Goal: Transaction & Acquisition: Book appointment/travel/reservation

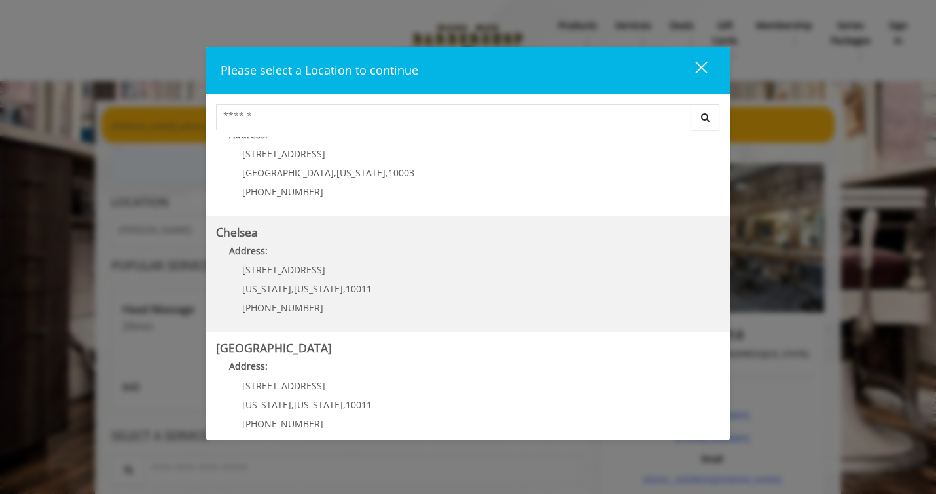
scroll to position [39, 0]
click at [274, 287] on span "[US_STATE]" at bounding box center [266, 286] width 49 height 12
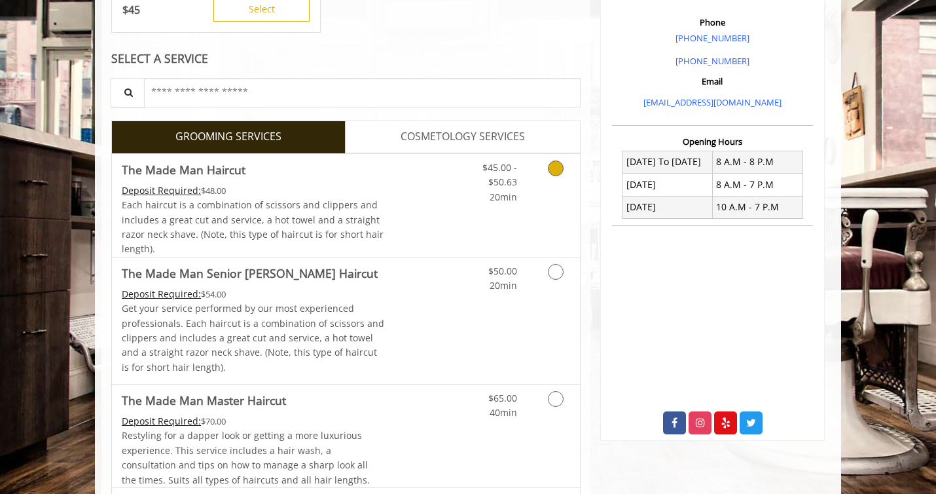
scroll to position [394, 0]
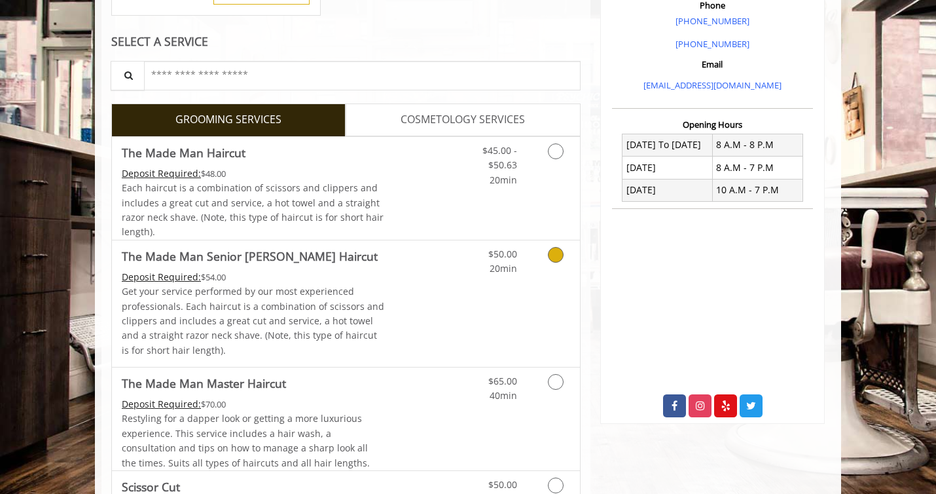
click at [338, 346] on p "Get your service performed by our most experienced professionals. Each haircut …" at bounding box center [253, 320] width 263 height 73
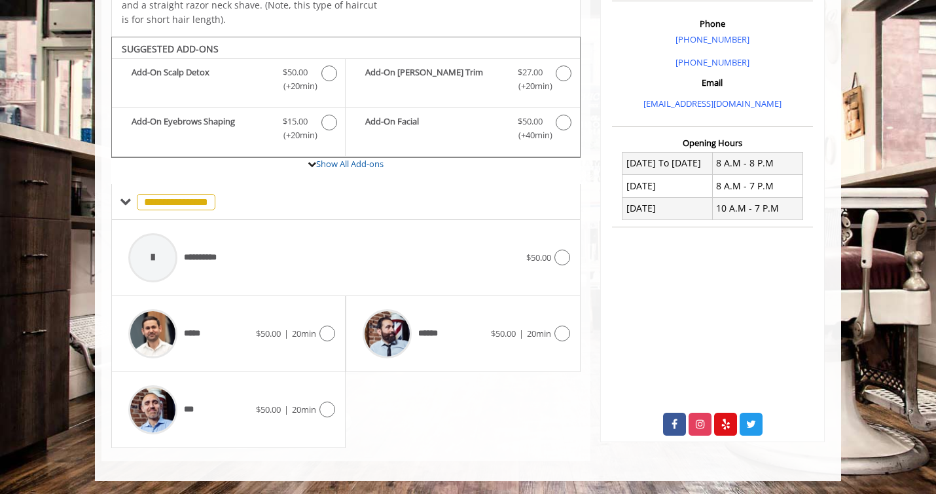
scroll to position [438, 0]
click at [149, 408] on img at bounding box center [152, 409] width 49 height 49
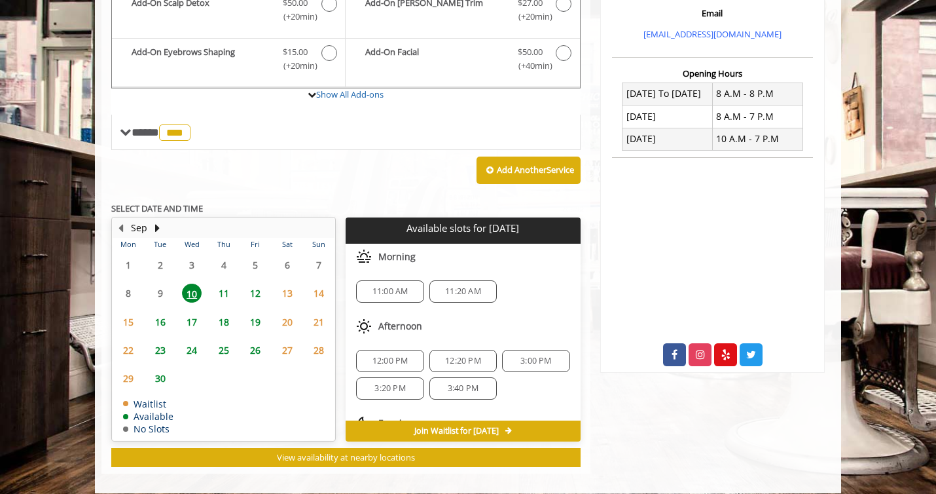
scroll to position [439, 0]
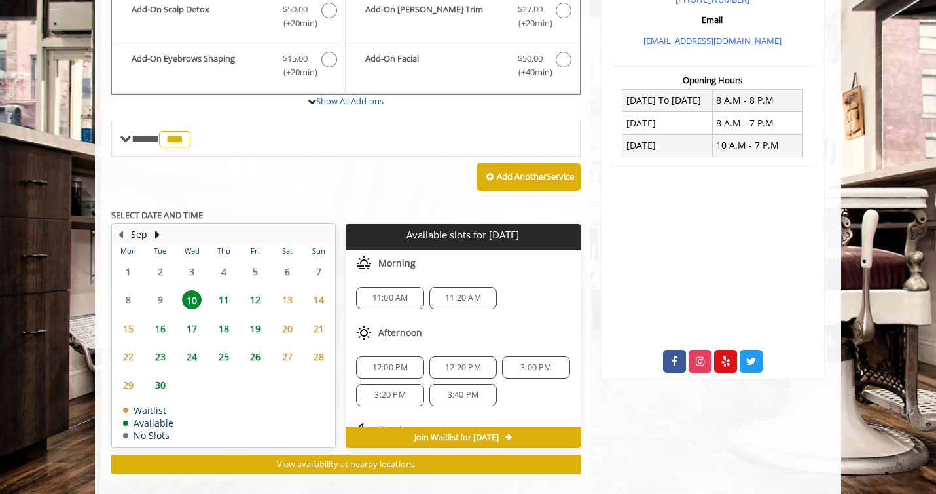
click at [191, 366] on span "24" at bounding box center [192, 356] width 20 height 19
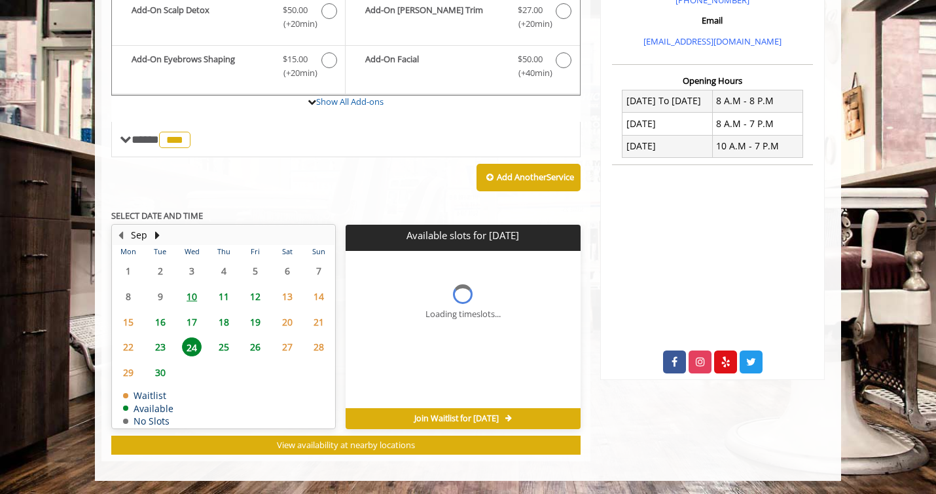
scroll to position [537, 0]
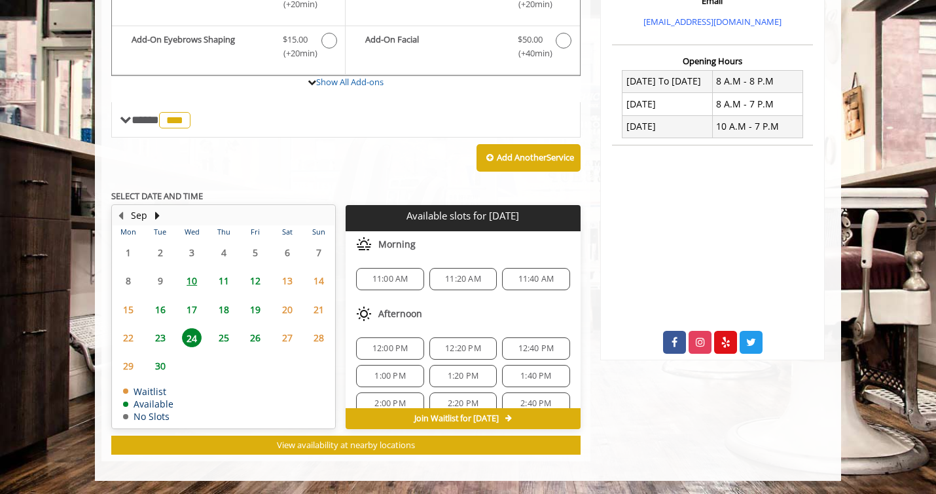
click at [159, 331] on span "23" at bounding box center [161, 337] width 20 height 19
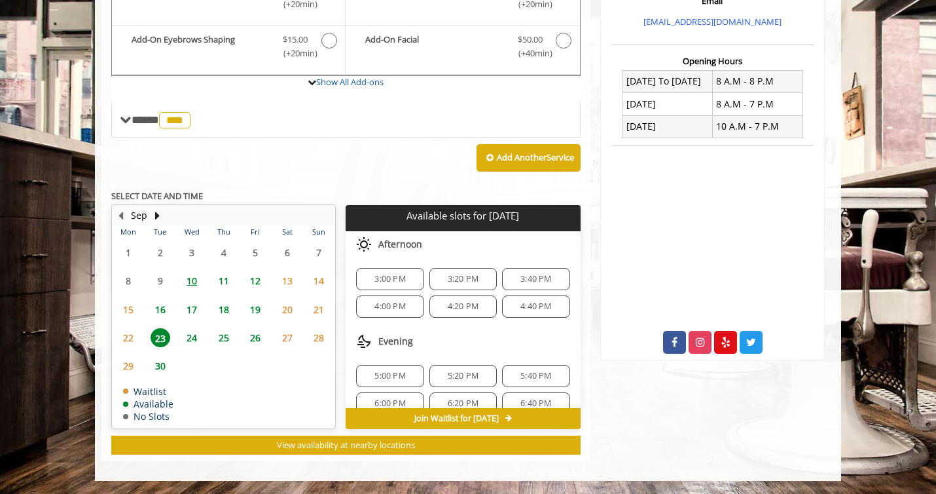
click at [193, 333] on span "24" at bounding box center [192, 337] width 20 height 19
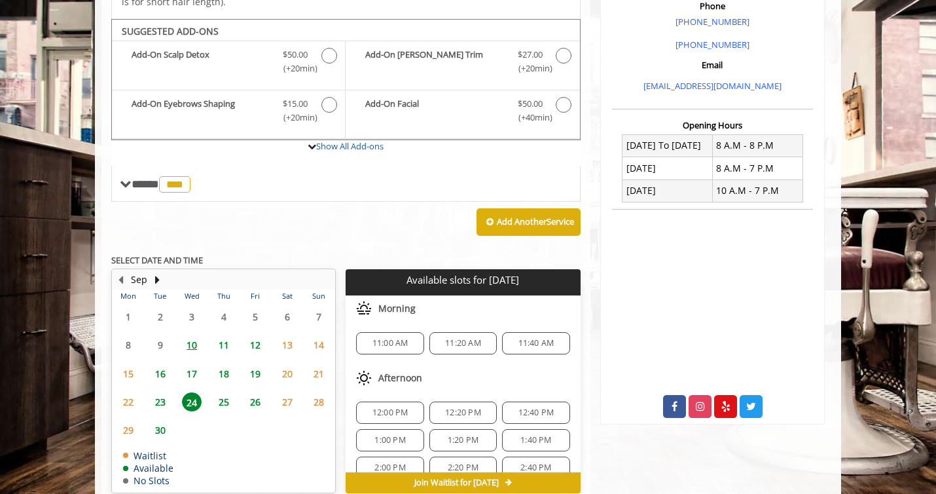
scroll to position [283, 0]
